Goal: Task Accomplishment & Management: Use online tool/utility

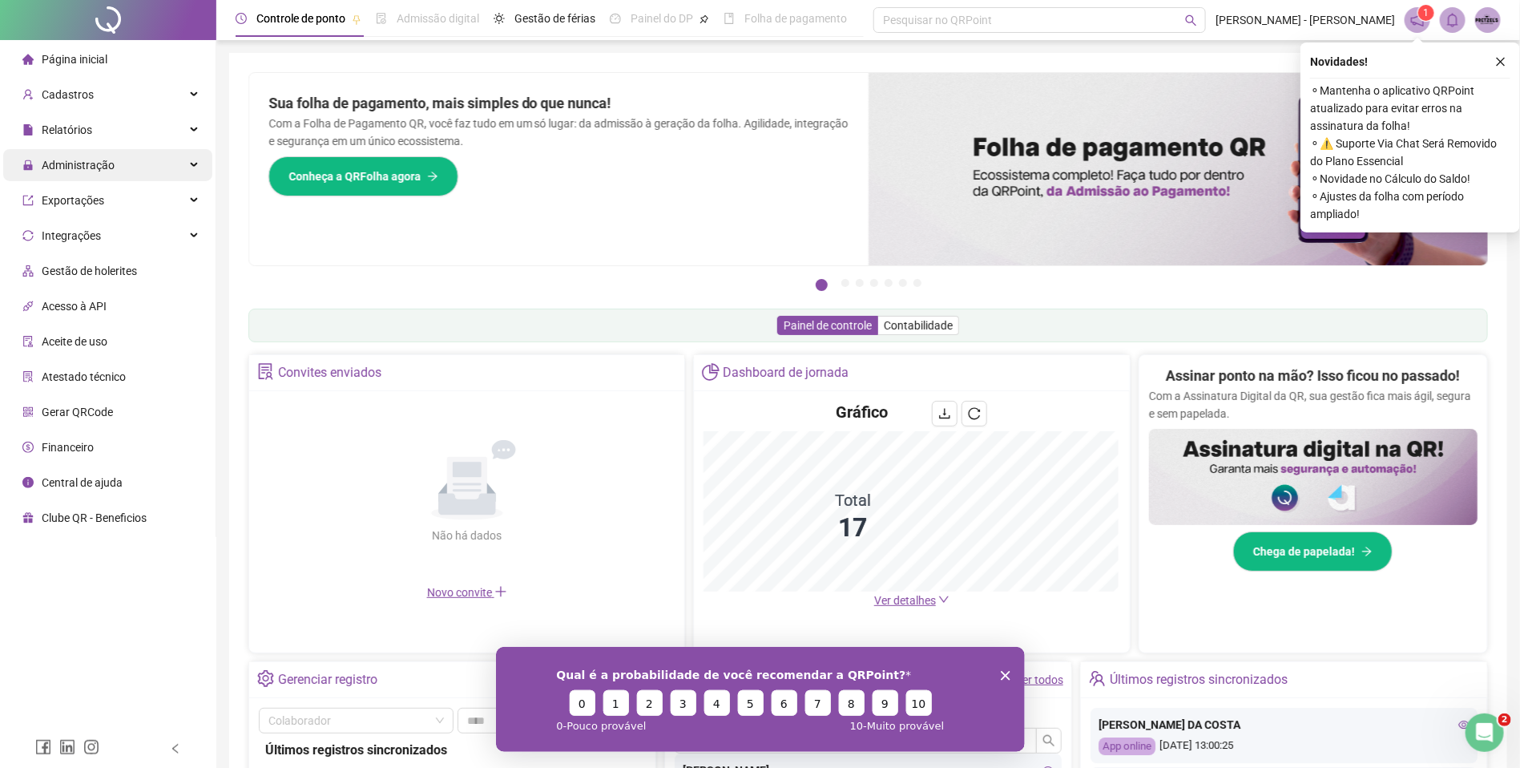
click at [192, 165] on icon at bounding box center [195, 165] width 8 height 0
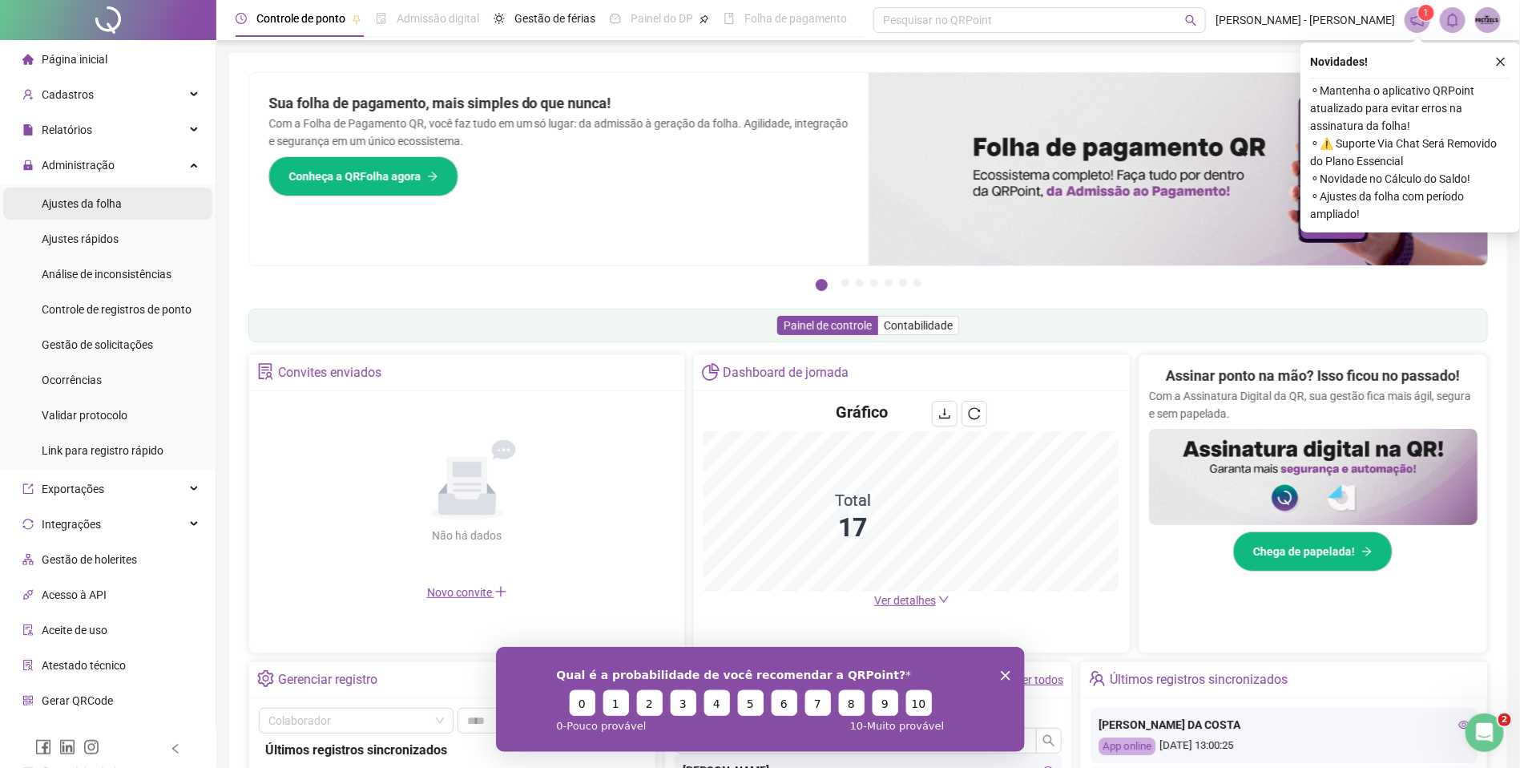
click at [140, 197] on li "Ajustes da folha" at bounding box center [107, 203] width 209 height 32
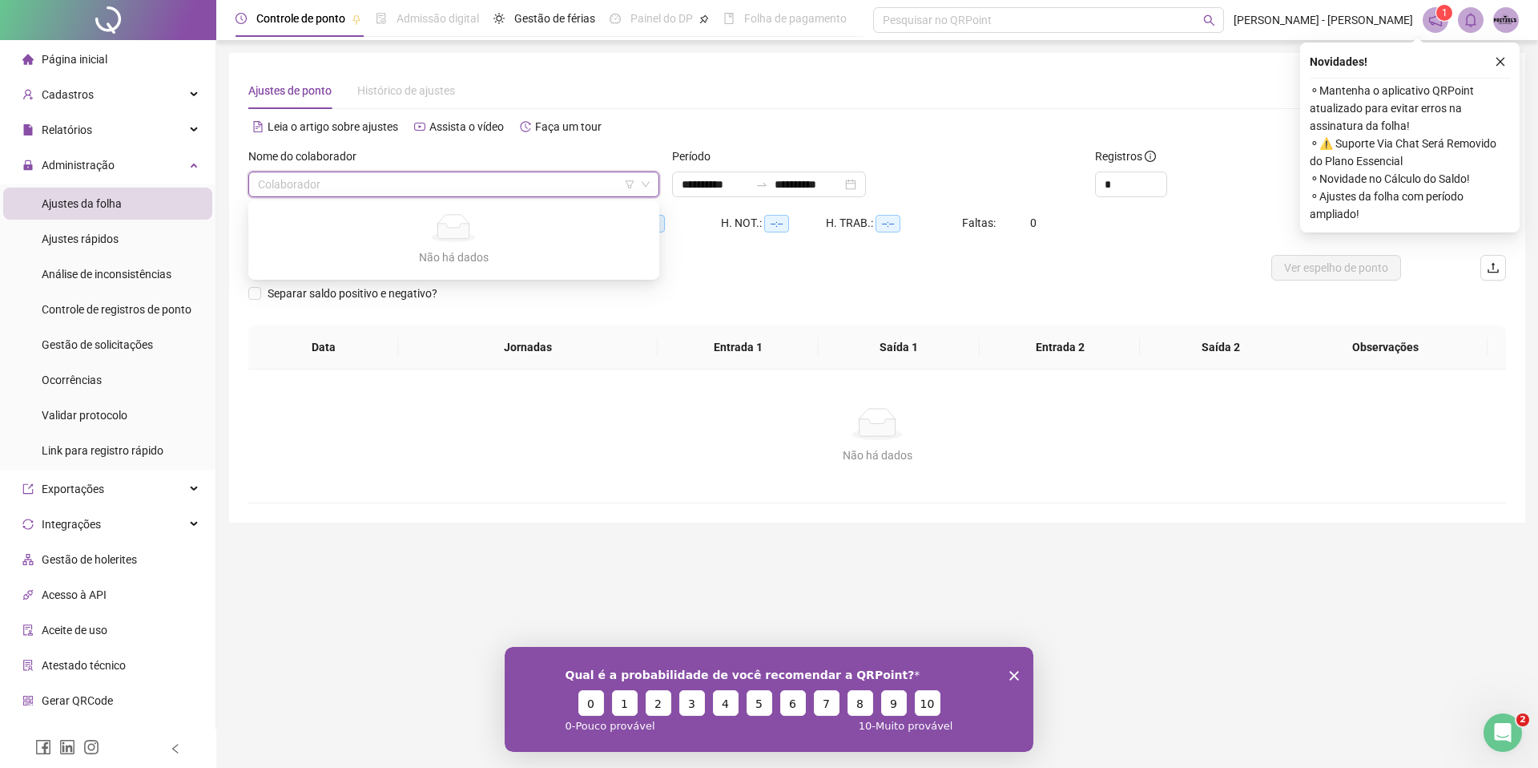
click at [409, 193] on input "search" at bounding box center [446, 184] width 377 height 24
type input "**********"
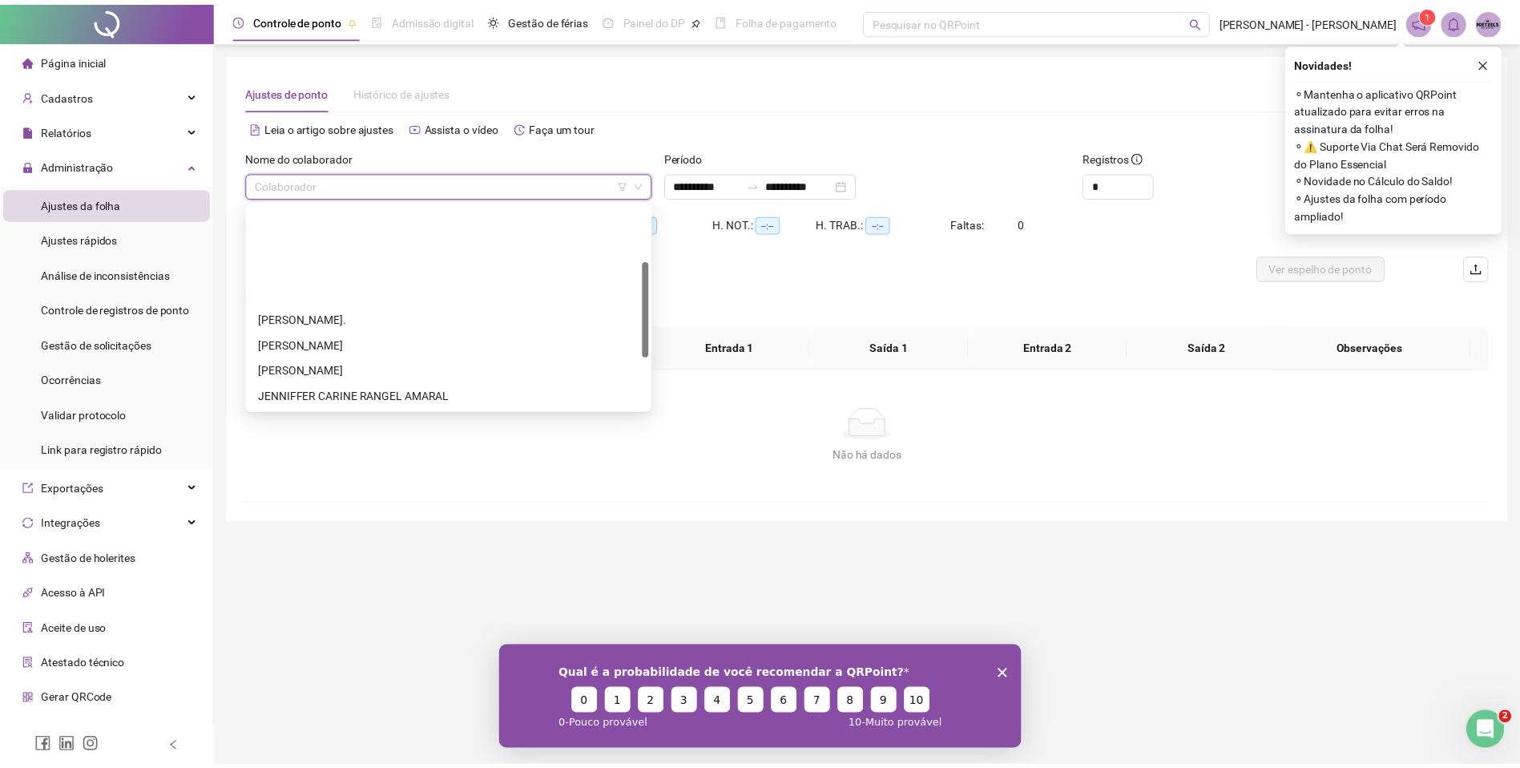
scroll to position [231, 0]
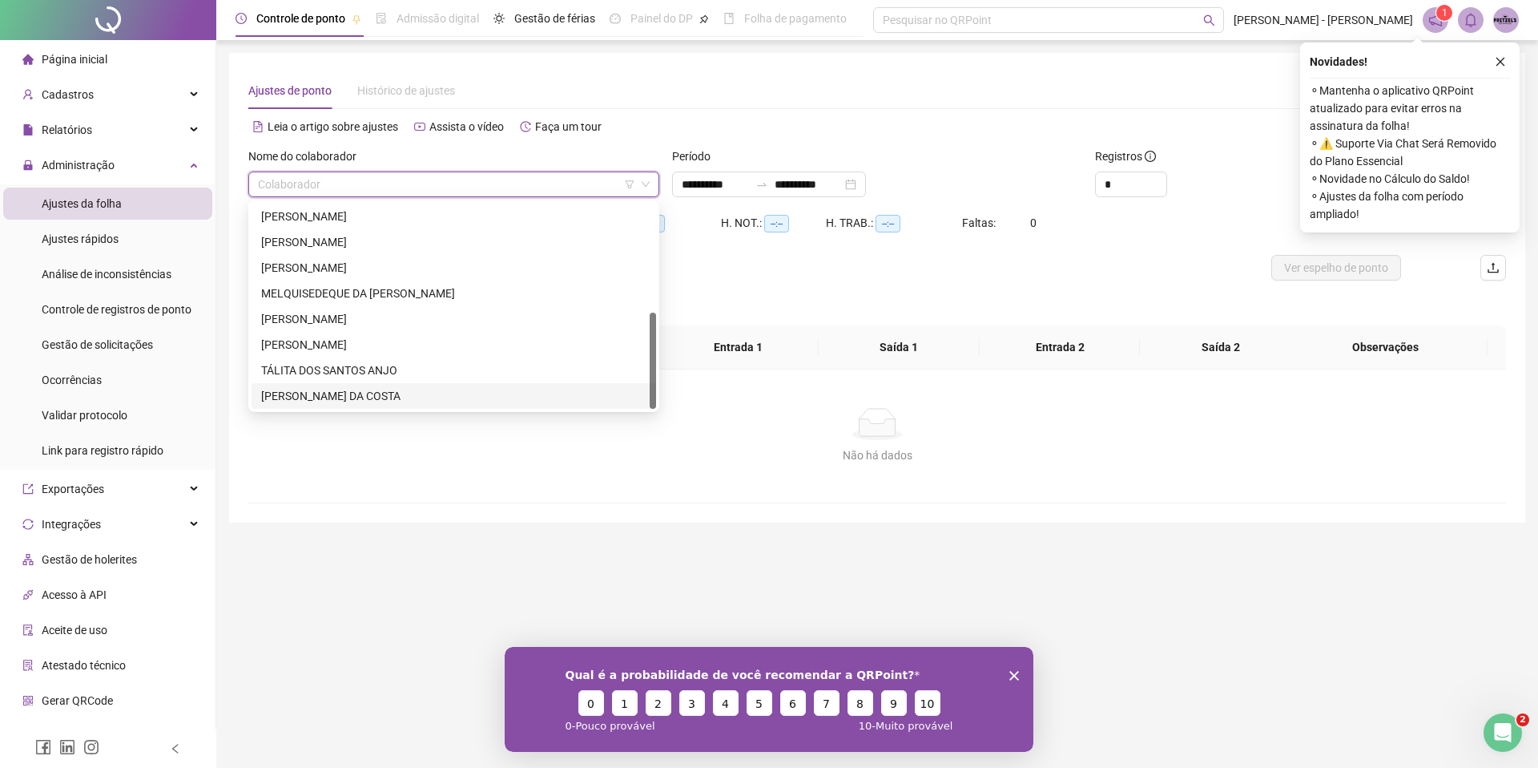
click at [371, 389] on div "[PERSON_NAME] DA COSTA" at bounding box center [453, 396] width 385 height 18
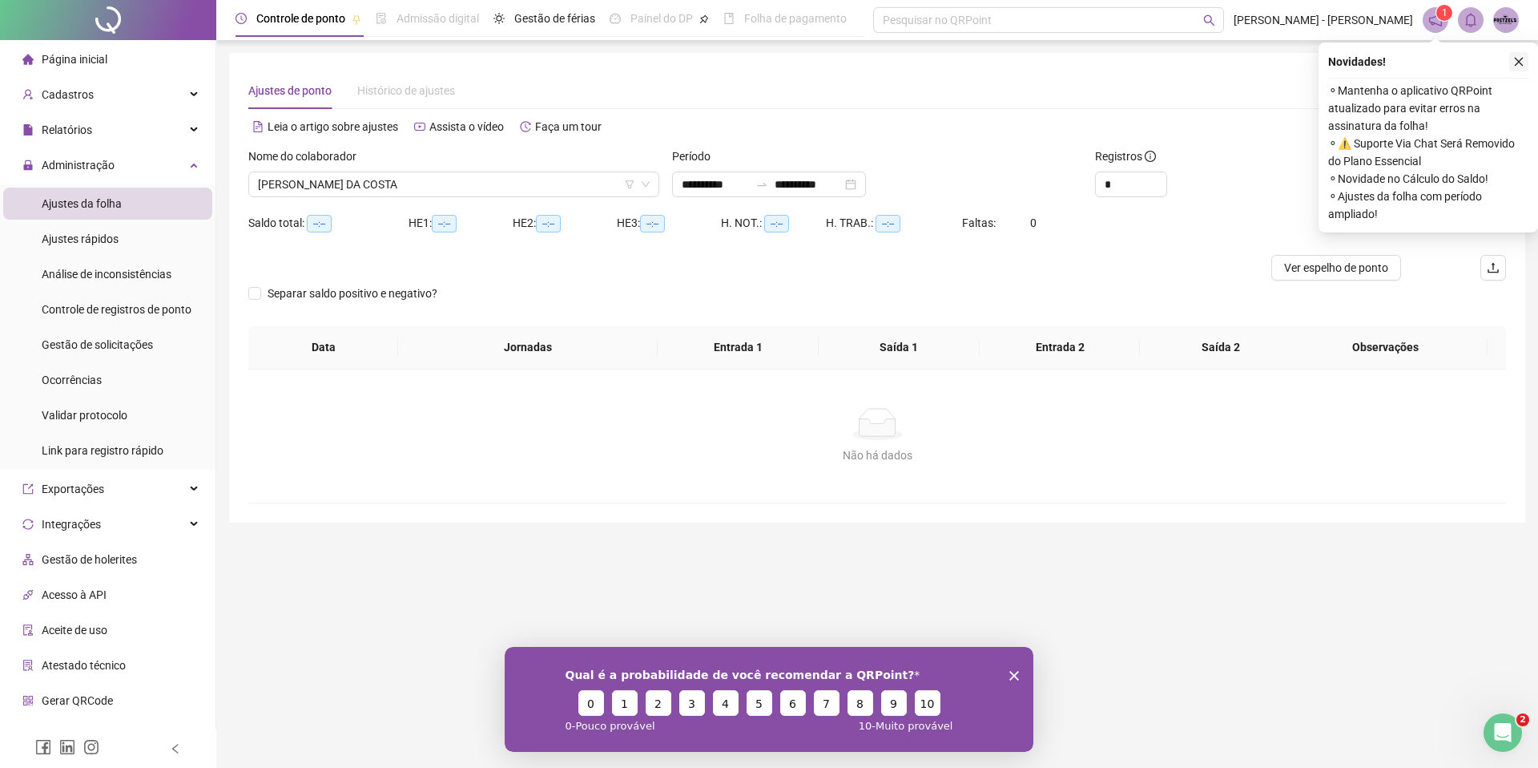
click at [1514, 58] on icon "close" at bounding box center [1519, 61] width 11 height 11
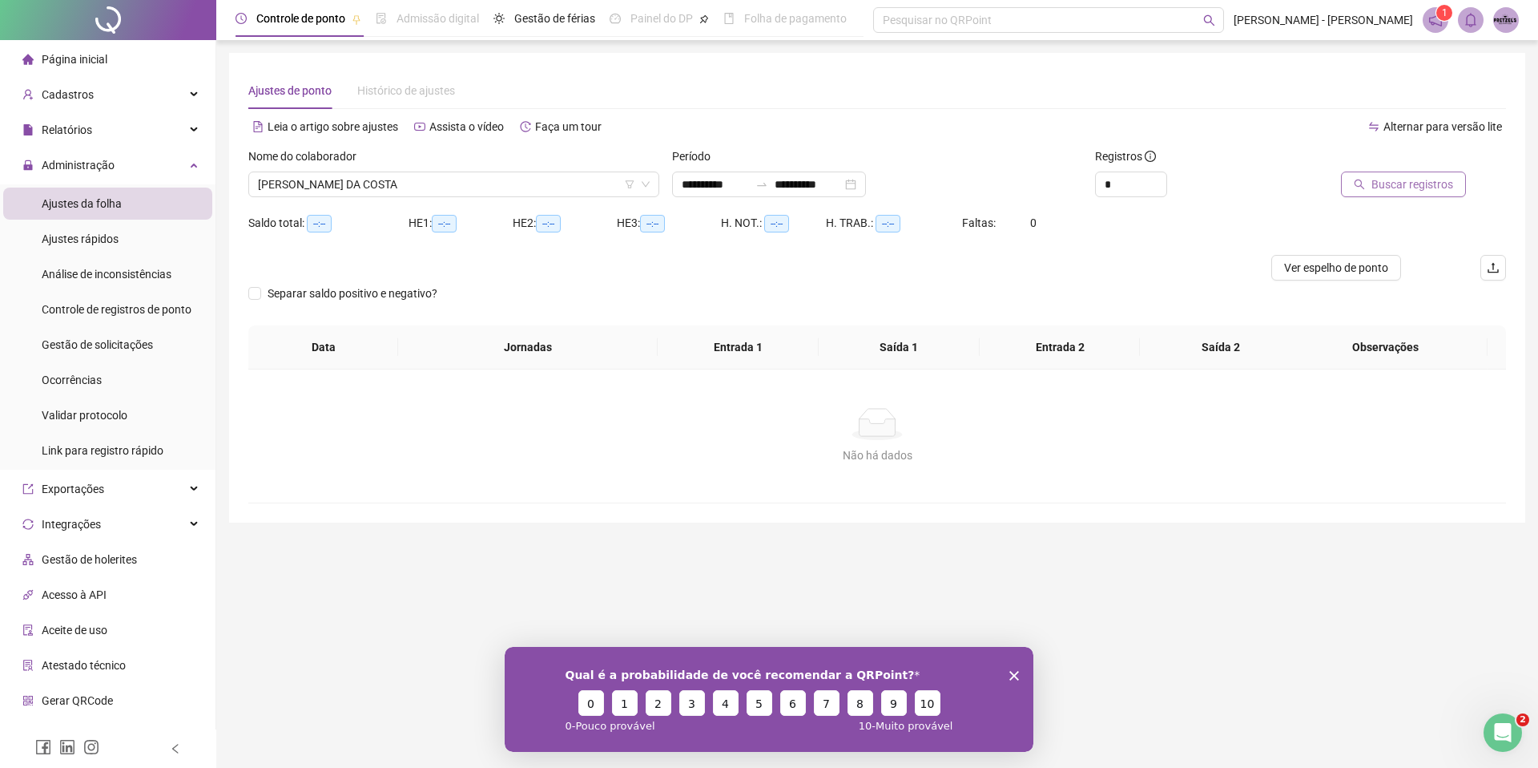
click at [1390, 173] on button "Buscar registros" at bounding box center [1403, 184] width 125 height 26
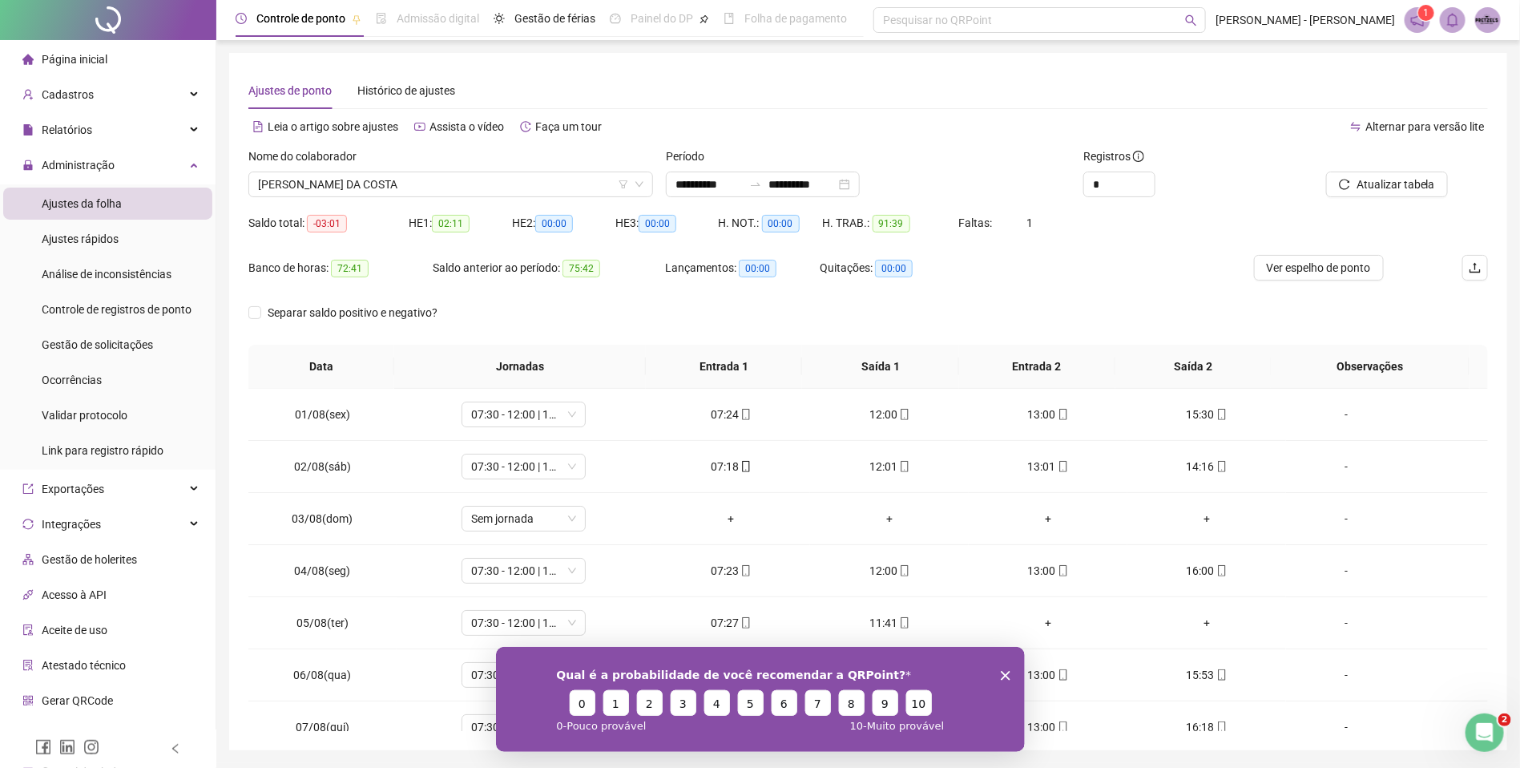
click at [1002, 671] on icon "Encerrar pesquisa" at bounding box center [1005, 675] width 10 height 10
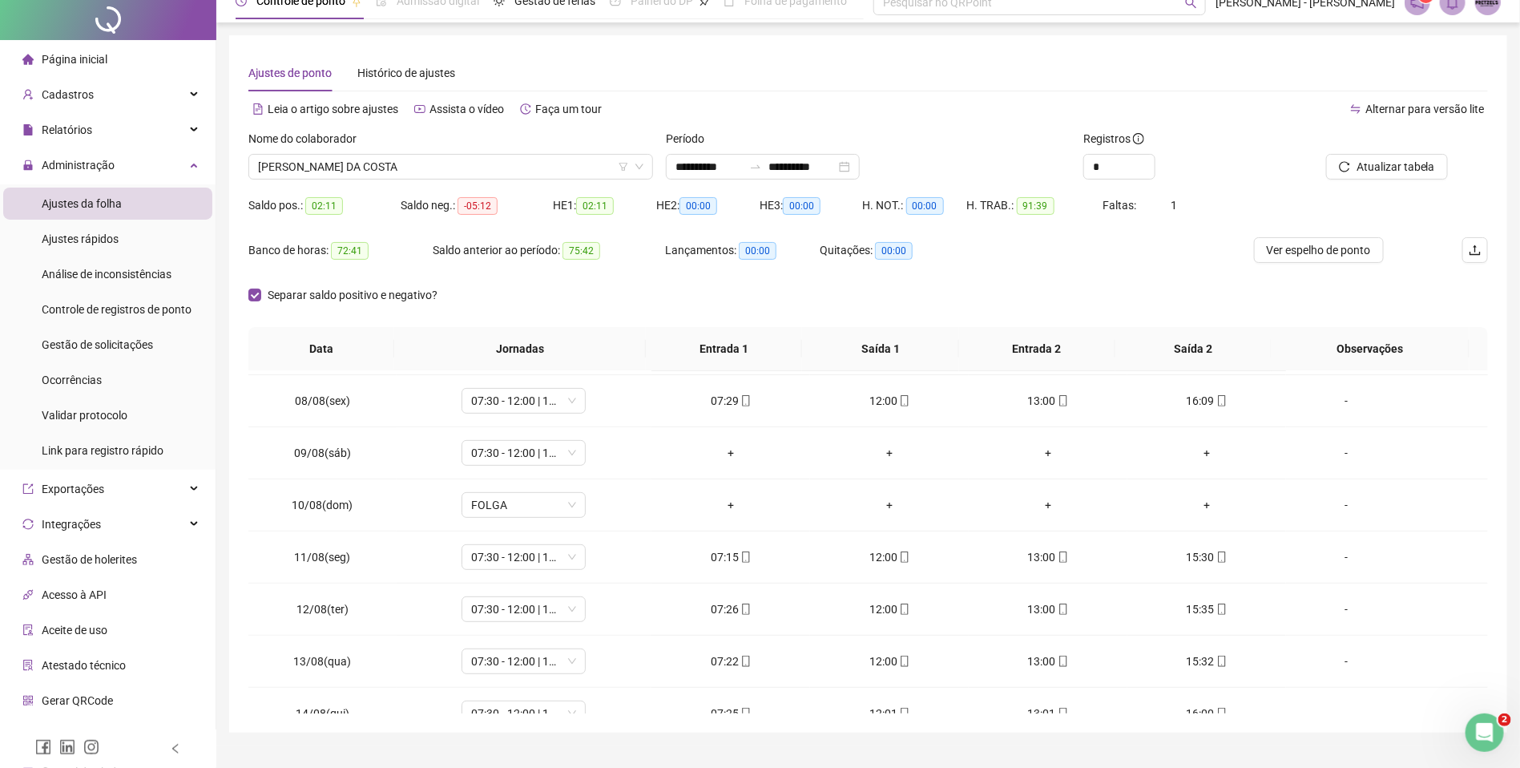
scroll to position [0, 0]
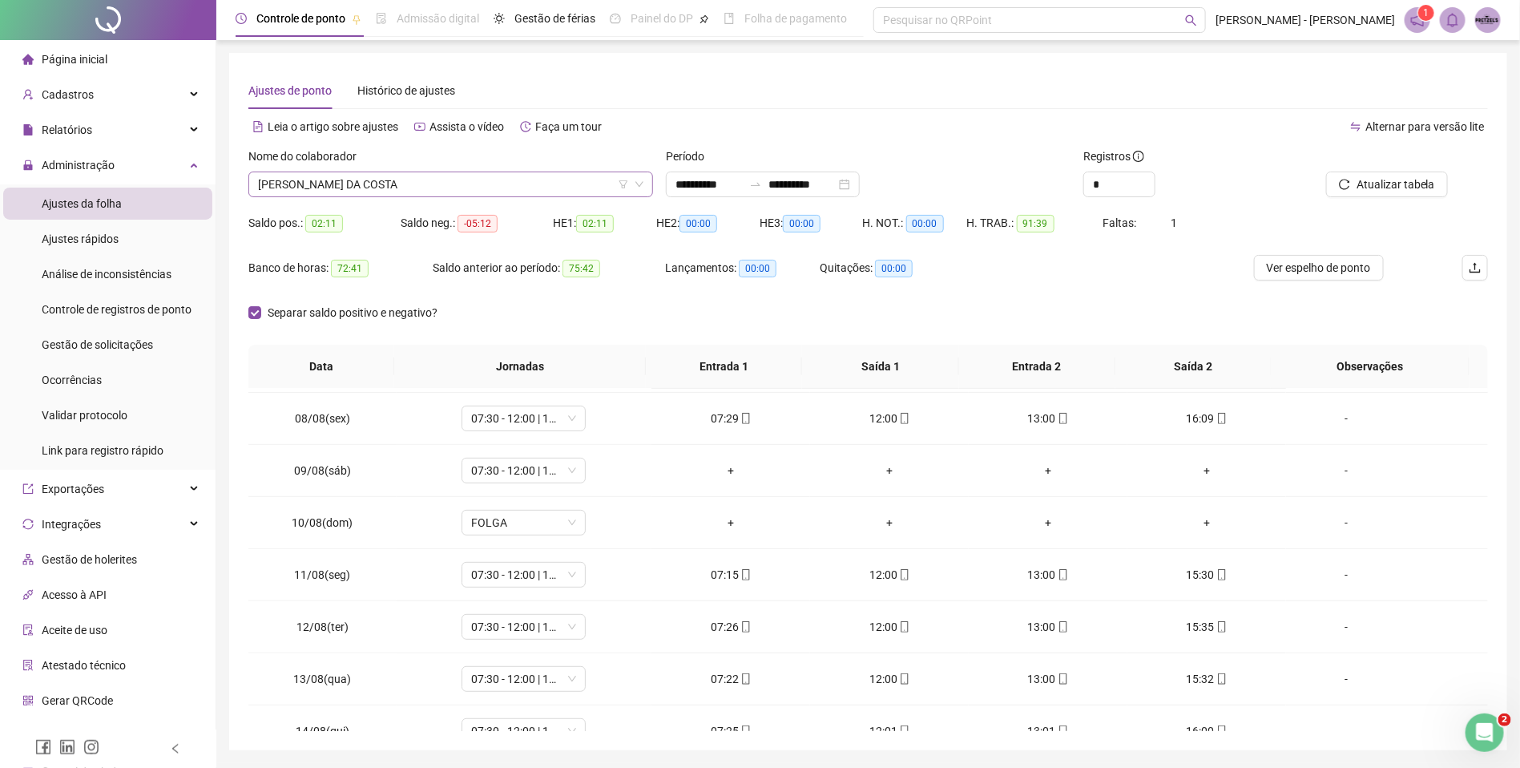
click at [486, 195] on span "[PERSON_NAME] DA COSTA" at bounding box center [450, 184] width 385 height 24
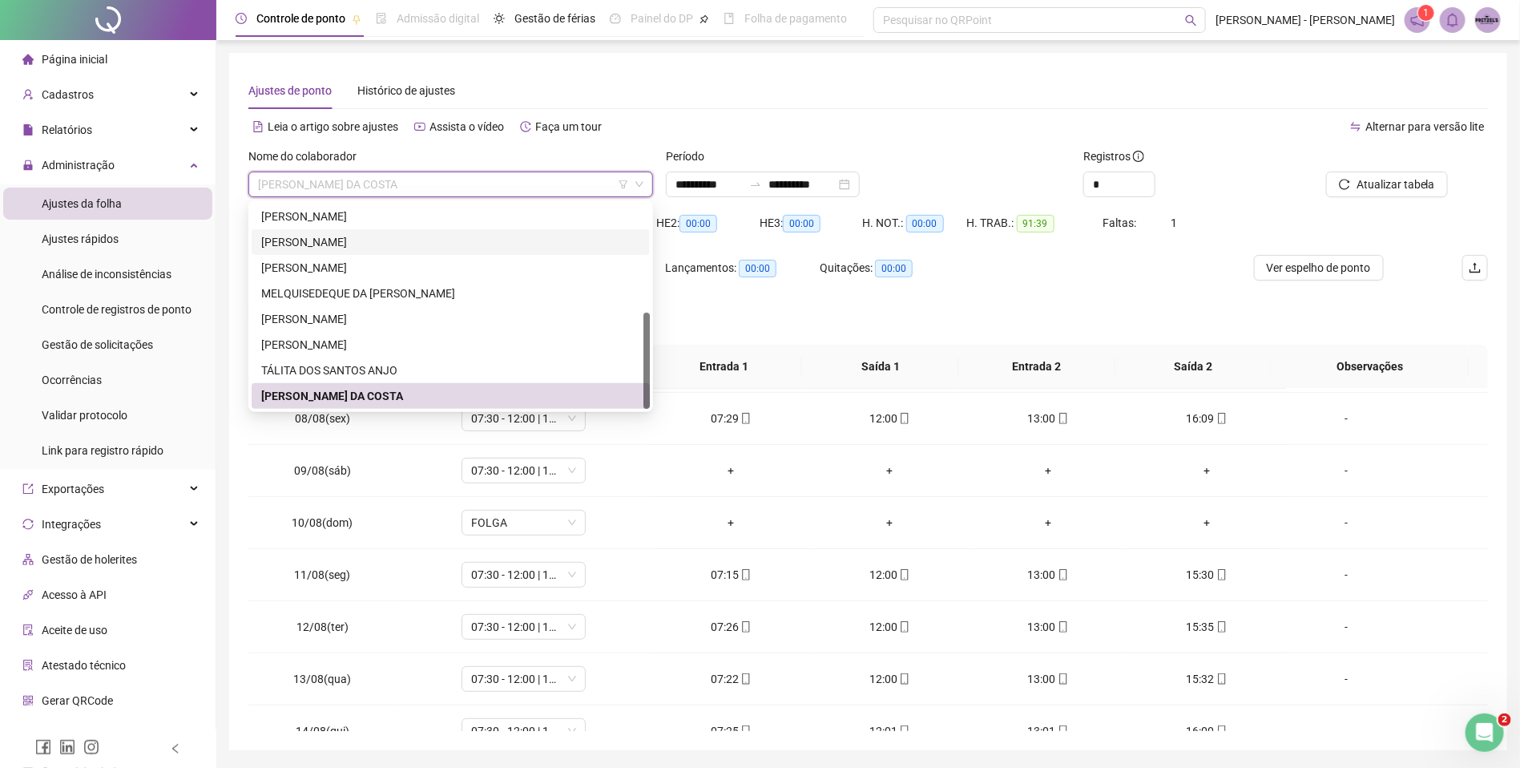
click at [385, 233] on div "[PERSON_NAME]" at bounding box center [450, 242] width 379 height 18
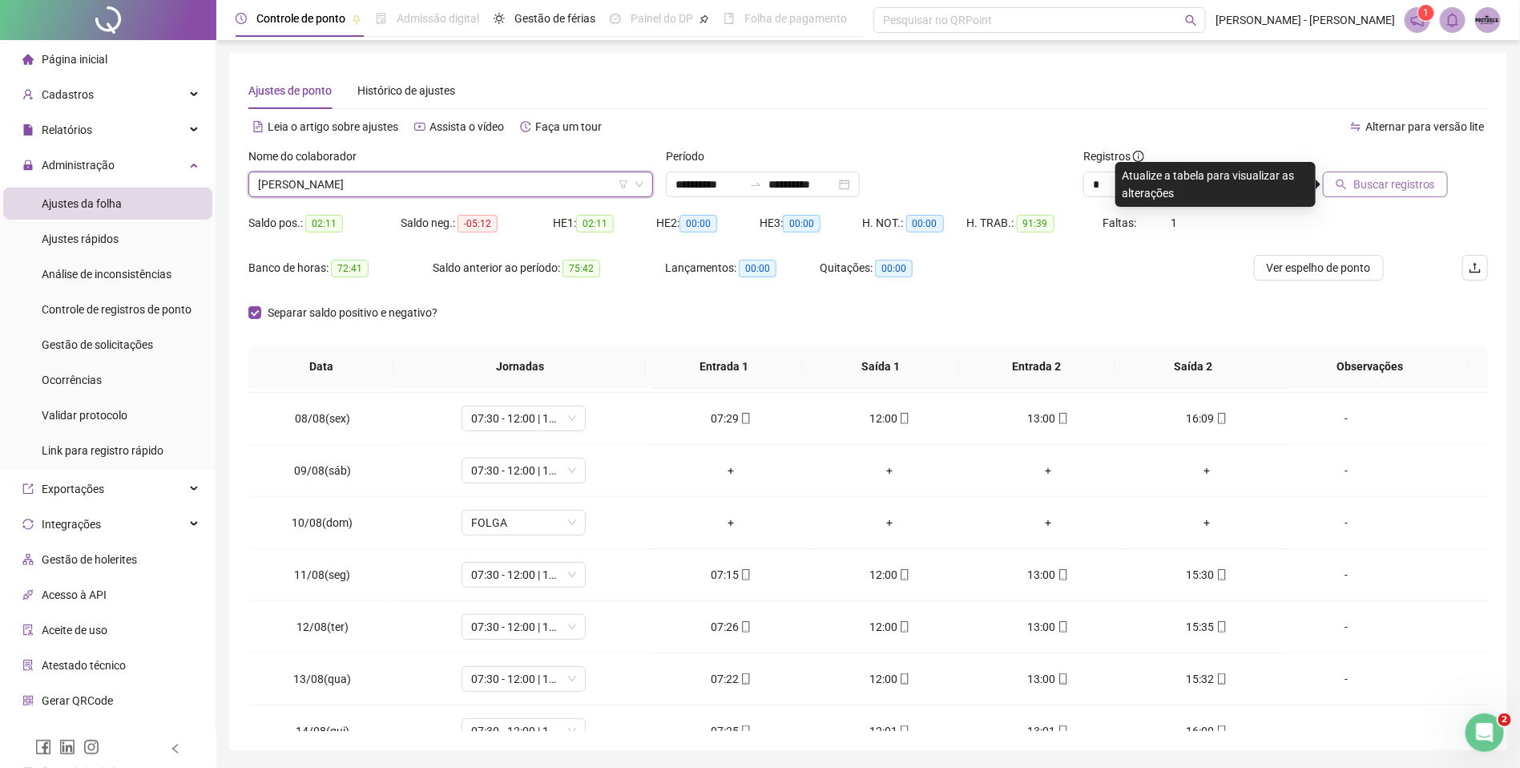
click at [1397, 173] on button "Buscar registros" at bounding box center [1385, 184] width 125 height 26
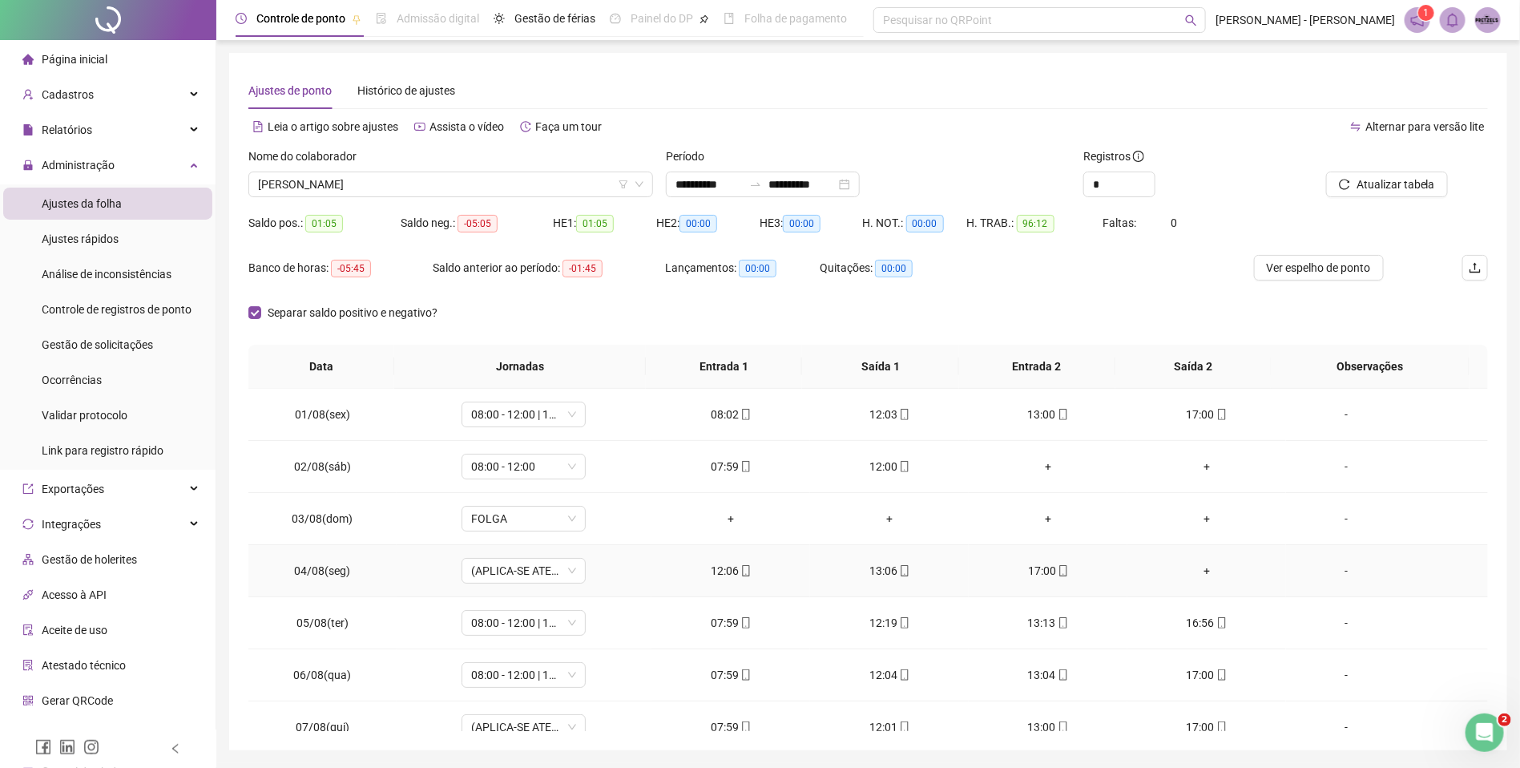
scroll to position [120, 0]
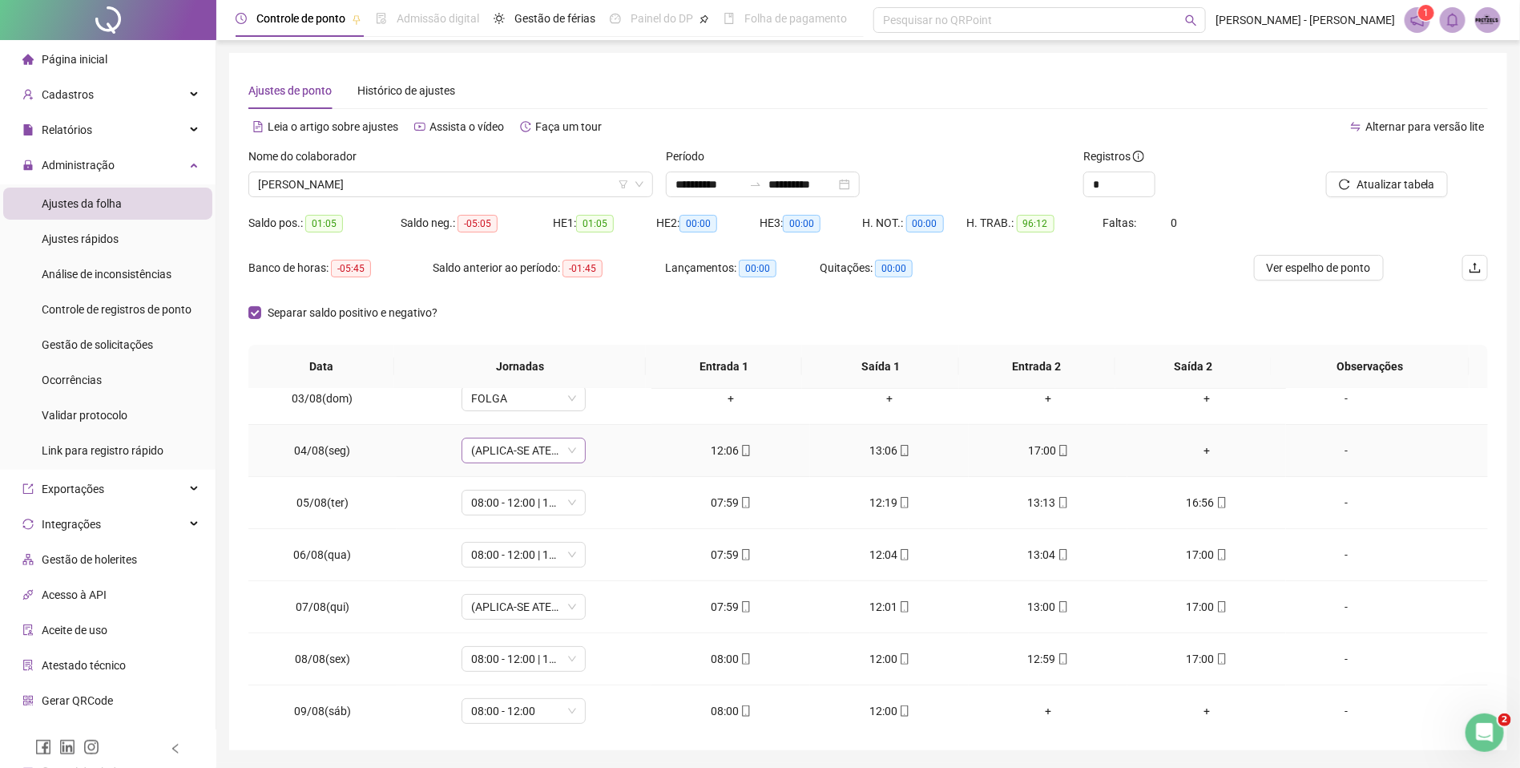
click at [563, 454] on span "(APLICA-SE ATESTADO)" at bounding box center [523, 450] width 105 height 24
click at [1461, 311] on div "Separar saldo positivo e negativo?" at bounding box center [867, 322] width 1239 height 45
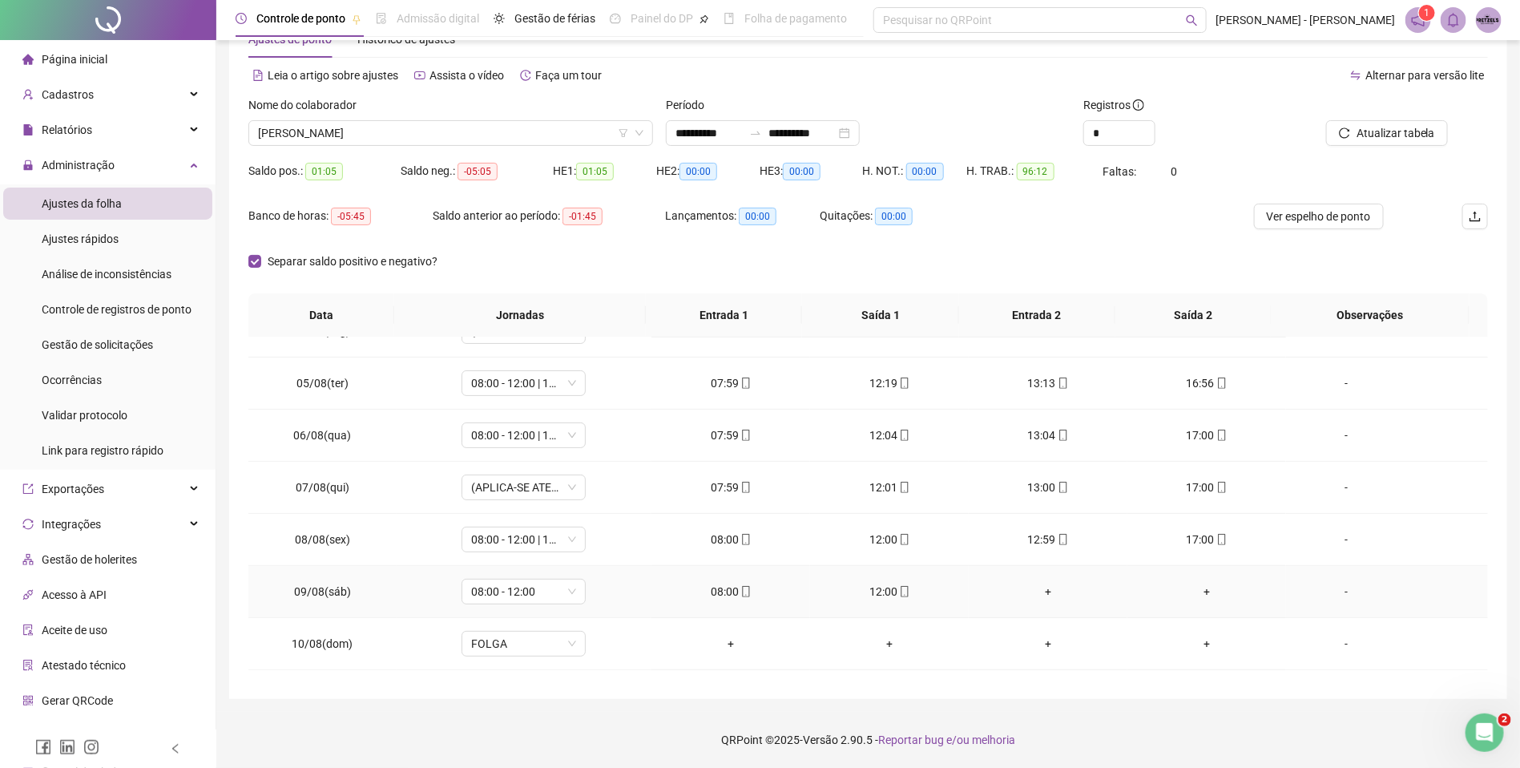
scroll to position [0, 0]
